Goal: Navigation & Orientation: Find specific page/section

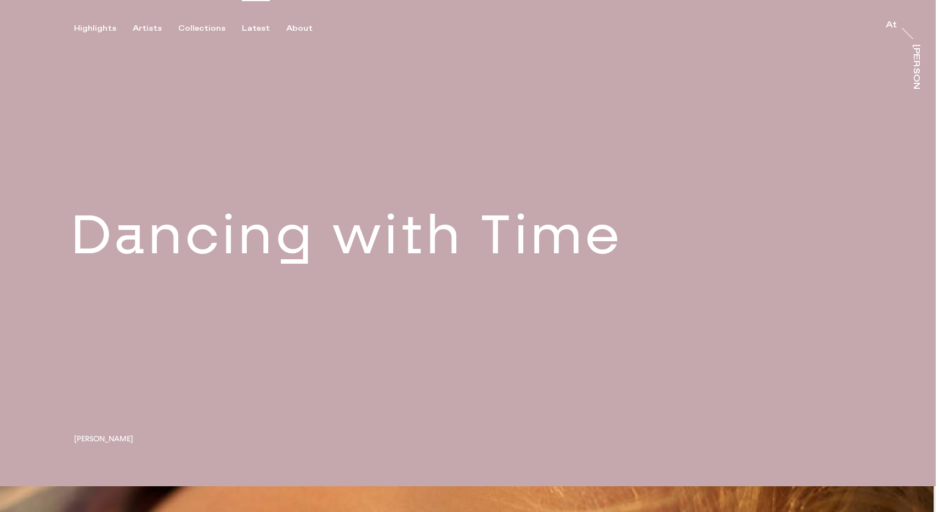
click at [250, 27] on div "Latest" at bounding box center [256, 29] width 28 height 10
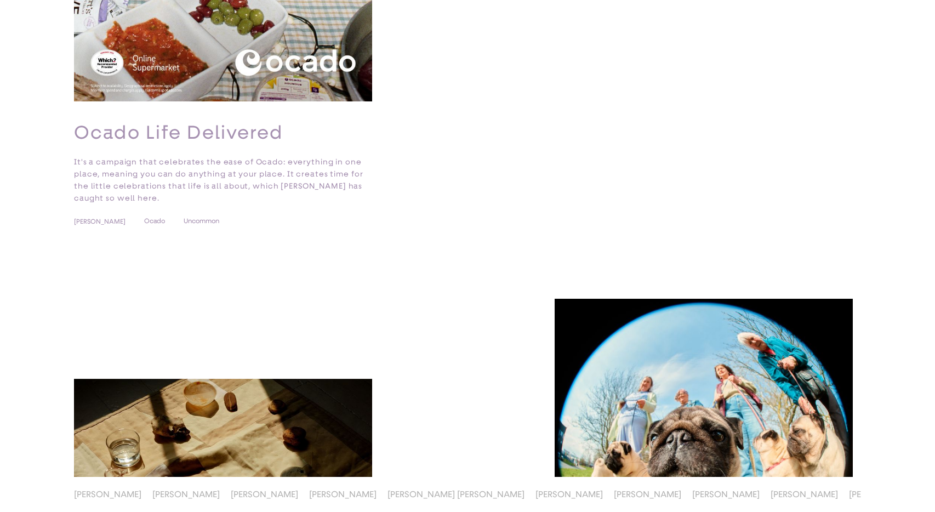
scroll to position [4250, 0]
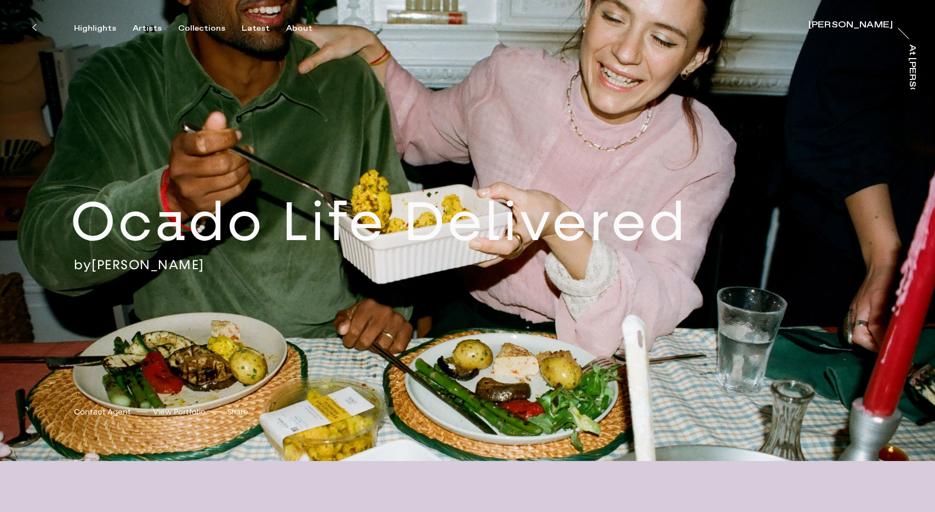
click at [180, 411] on link "View Portfolio" at bounding box center [179, 412] width 53 height 12
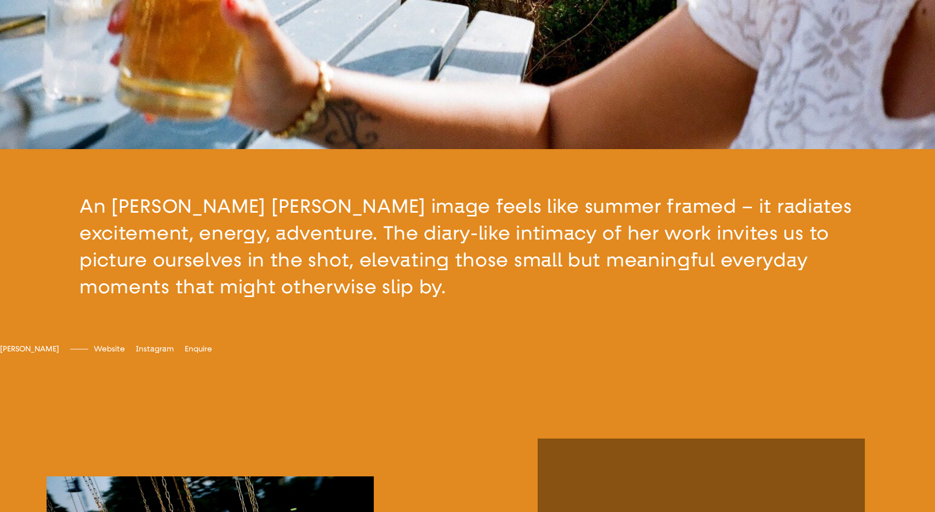
scroll to position [338, 0]
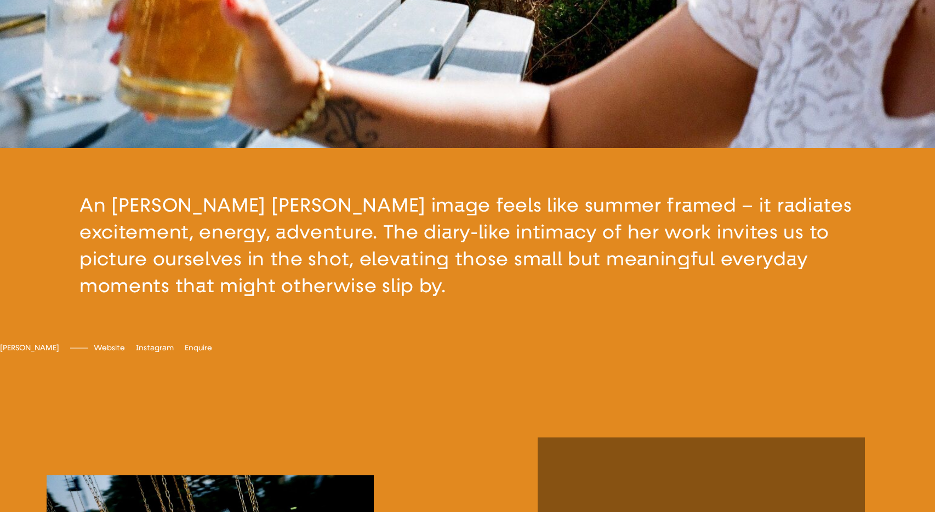
drag, startPoint x: 112, startPoint y: 206, endPoint x: 310, endPoint y: 203, distance: 197.4
click at [310, 203] on button "button" at bounding box center [467, 245] width 935 height 195
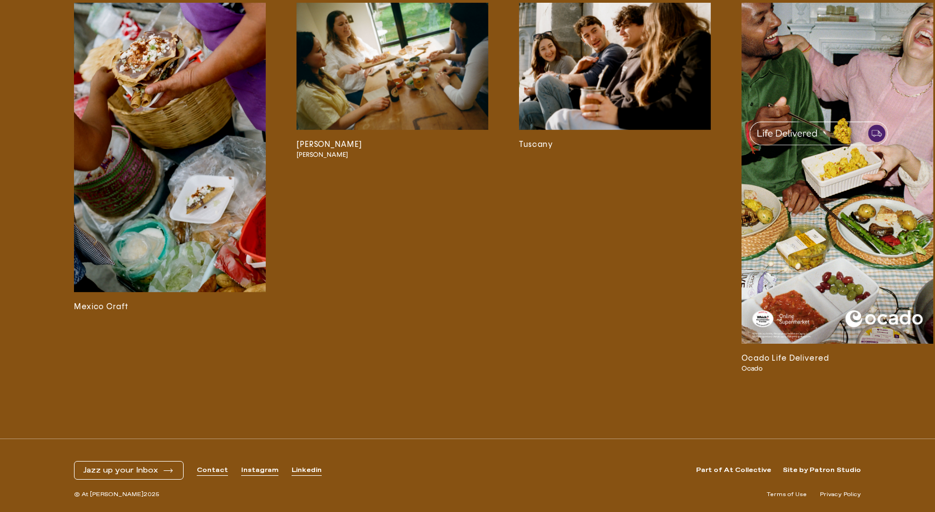
scroll to position [3038, 0]
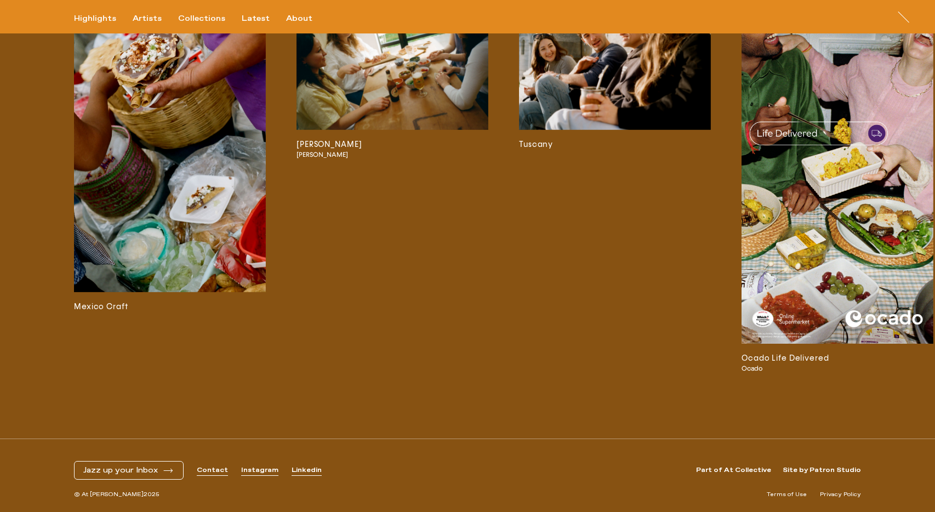
click at [797, 357] on h3 "Ocado Life Delivered" at bounding box center [838, 358] width 192 height 12
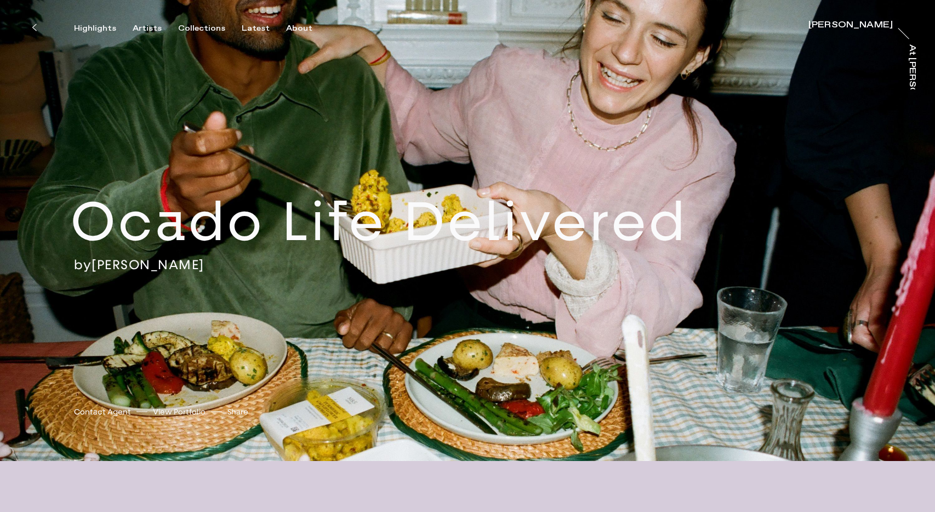
click at [841, 26] on div "[PERSON_NAME]" at bounding box center [851, 25] width 84 height 9
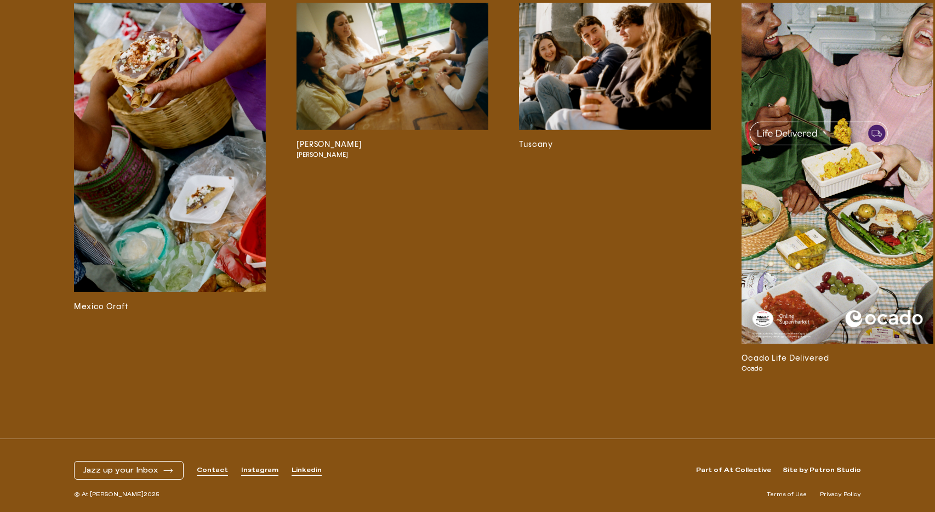
scroll to position [2850, 0]
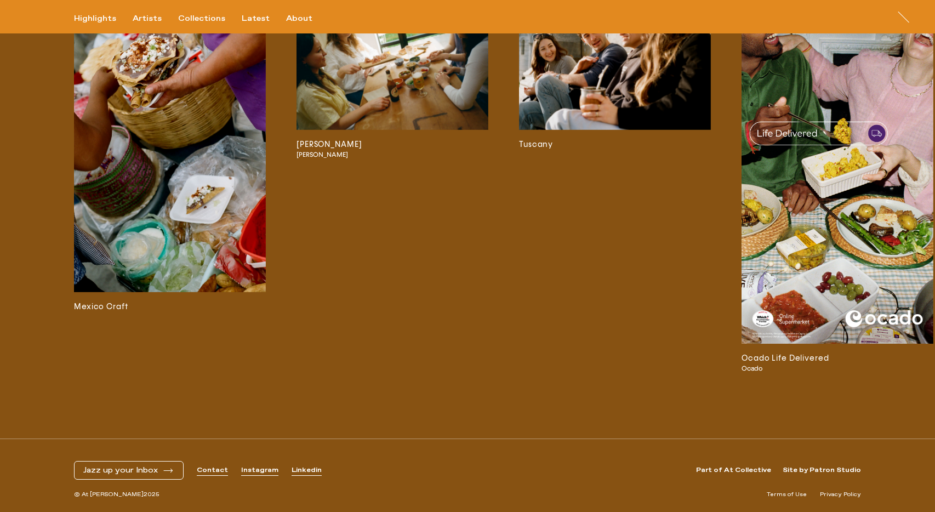
click at [255, 471] on link "Instagram" at bounding box center [259, 470] width 37 height 9
